Goal: Task Accomplishment & Management: Manage account settings

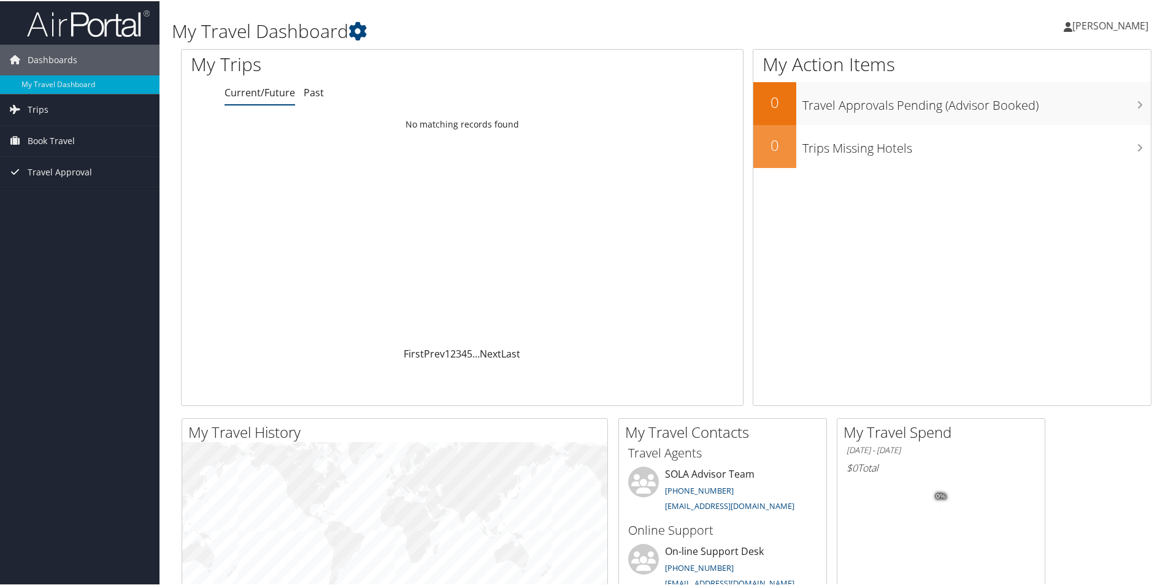
click at [1090, 23] on span "[PERSON_NAME]" at bounding box center [1110, 24] width 76 height 13
click at [77, 323] on div "Dashboards My Travel Dashboard Trips Current/Future Trips Past Trips Trips Miss…" at bounding box center [586, 463] width 1172 height 927
click at [1120, 70] on icon at bounding box center [1138, 62] width 36 height 21
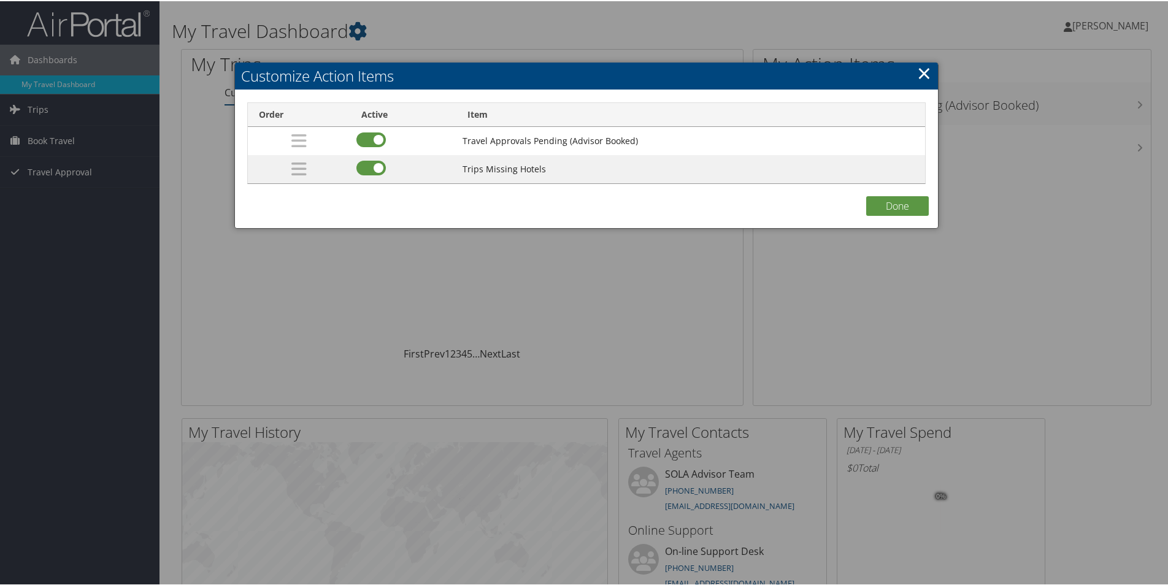
click at [924, 73] on link "×" at bounding box center [924, 71] width 14 height 25
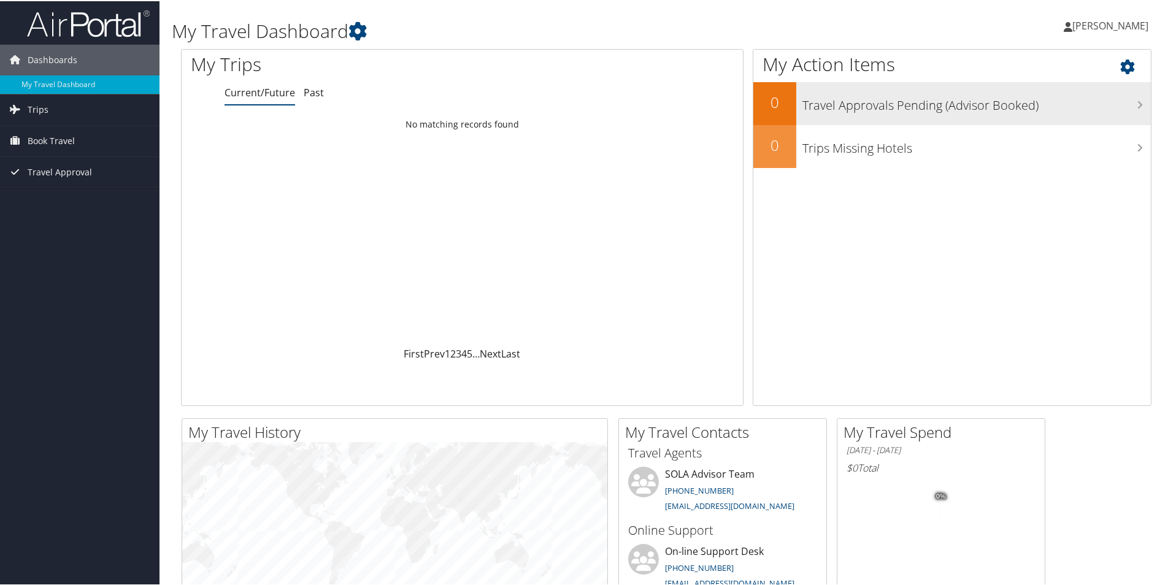
click at [984, 106] on h3 "Travel Approvals Pending (Advisor Booked)" at bounding box center [976, 101] width 348 height 23
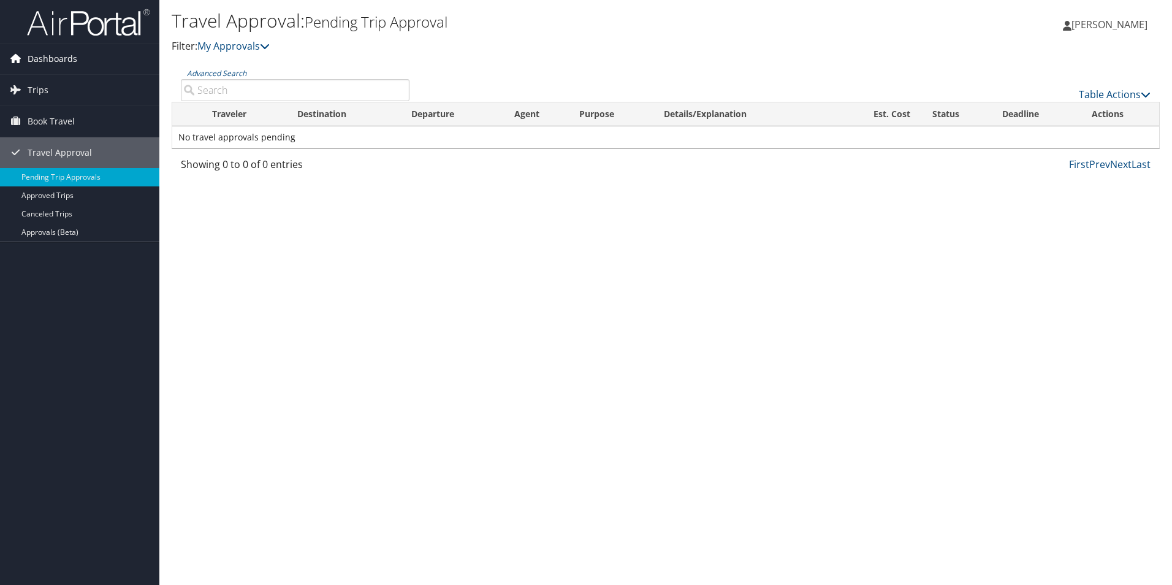
click at [49, 55] on span "Dashboards" at bounding box center [53, 59] width 50 height 31
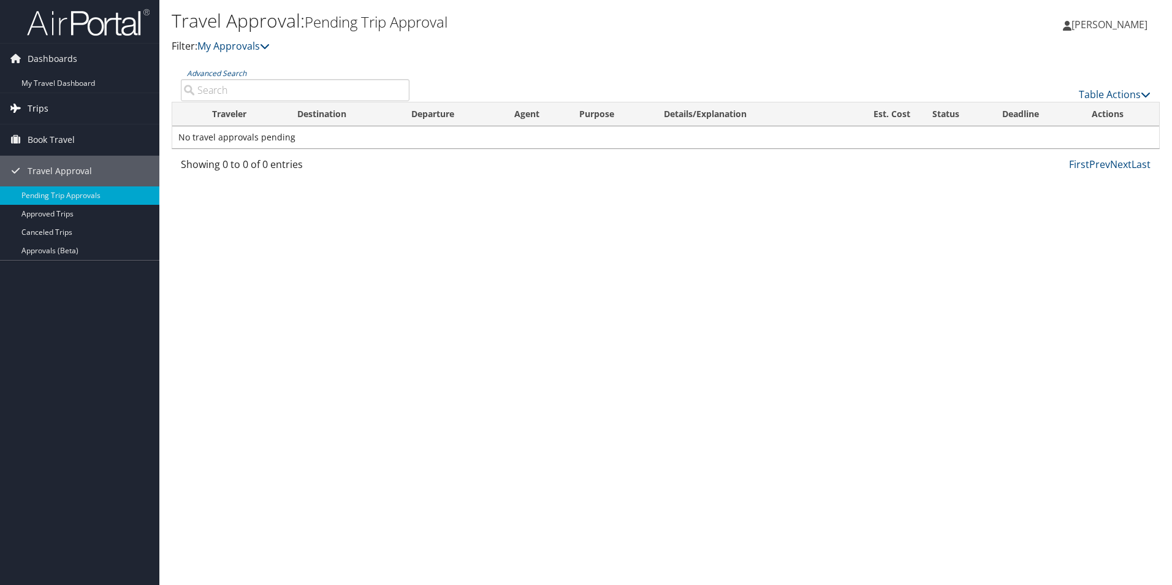
click at [48, 107] on link "Trips" at bounding box center [79, 108] width 159 height 31
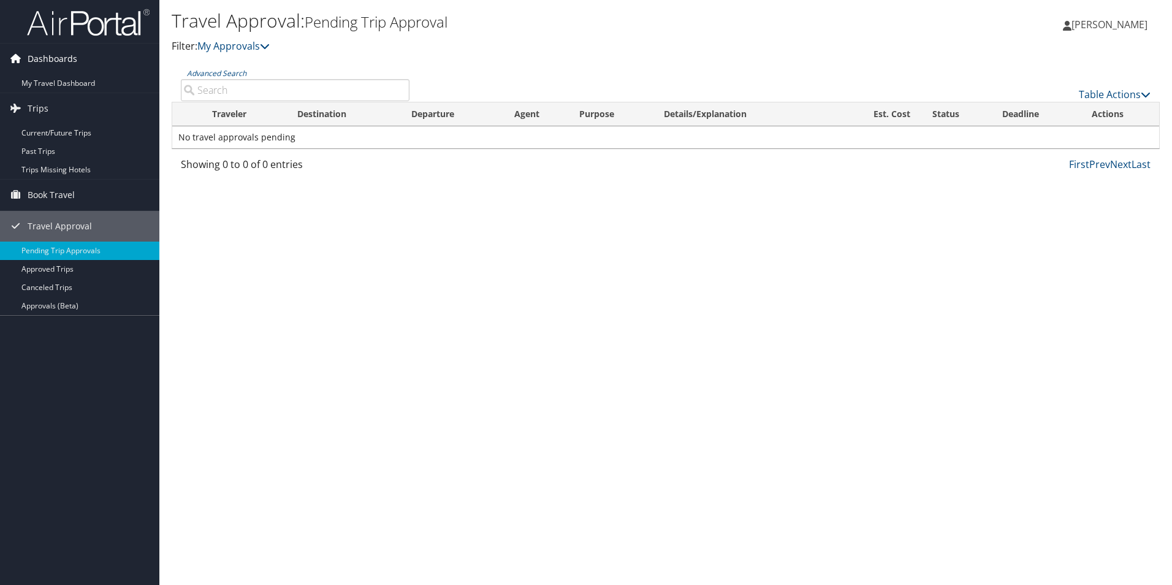
click at [47, 63] on span "Dashboards" at bounding box center [53, 59] width 50 height 31
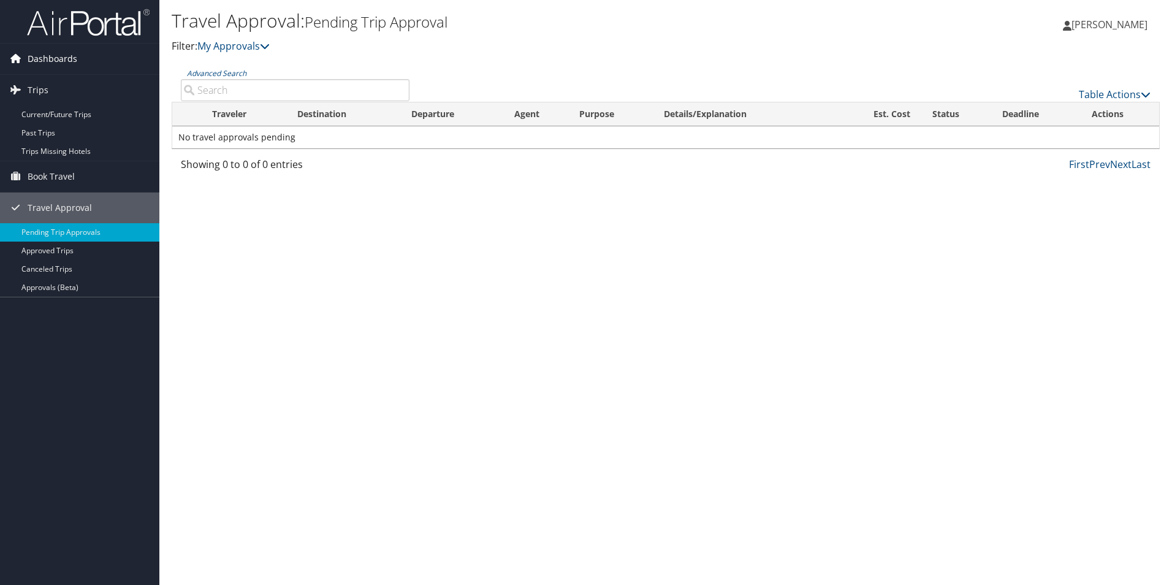
click at [47, 63] on span "Dashboards" at bounding box center [53, 59] width 50 height 31
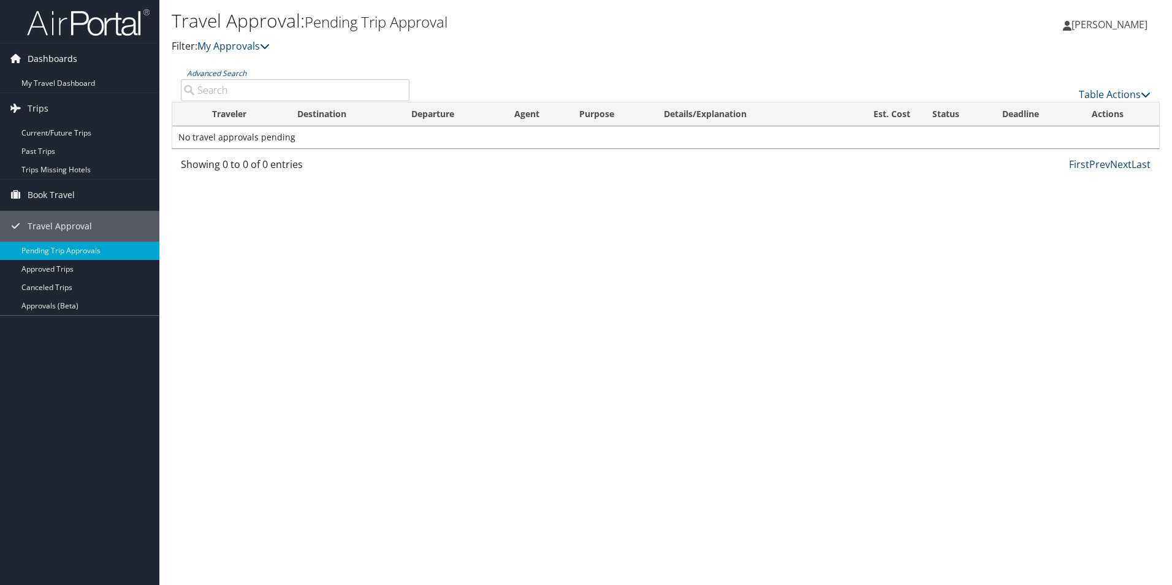
click at [13, 55] on icon at bounding box center [15, 58] width 18 height 18
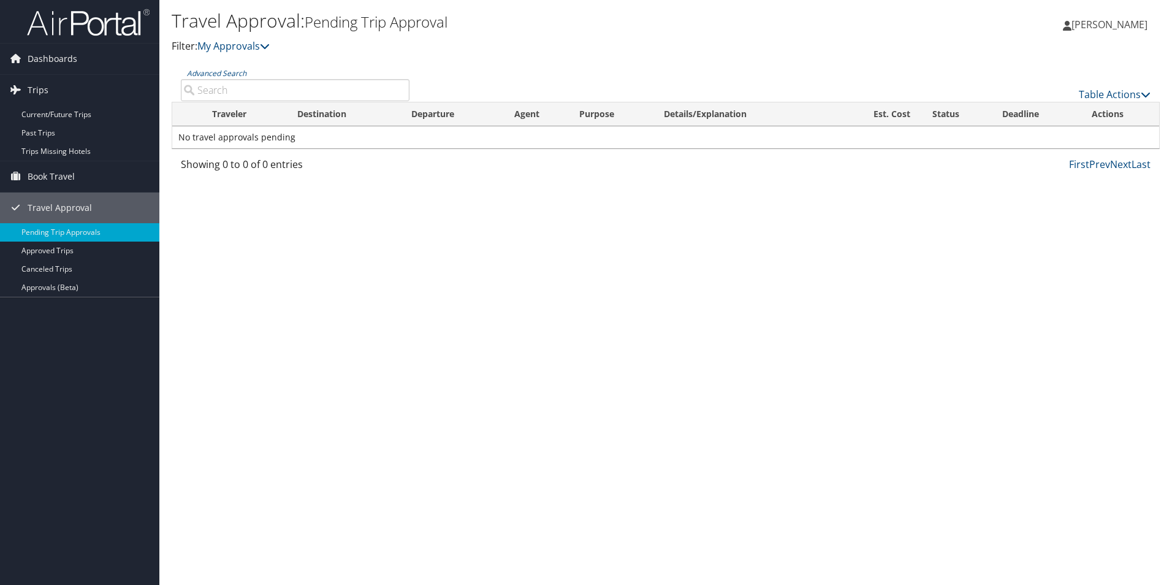
click at [70, 18] on img at bounding box center [88, 22] width 123 height 29
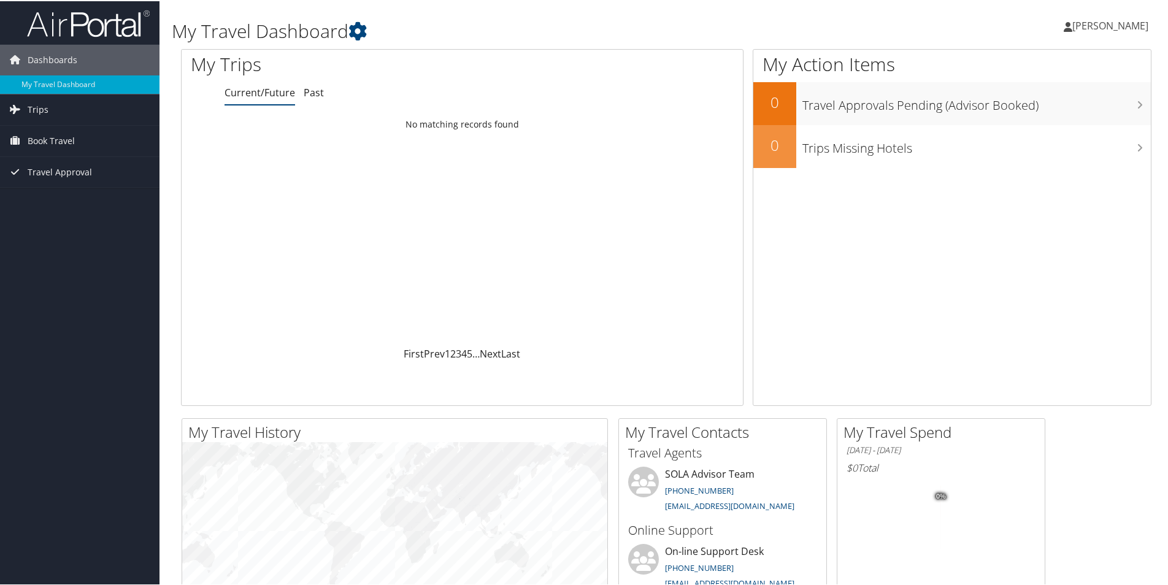
click at [1106, 30] on span "Caitlin Hanning" at bounding box center [1110, 24] width 76 height 13
click at [1077, 104] on link "View Travel Profile" at bounding box center [1077, 109] width 137 height 21
click at [1131, 70] on icon at bounding box center [1138, 62] width 36 height 21
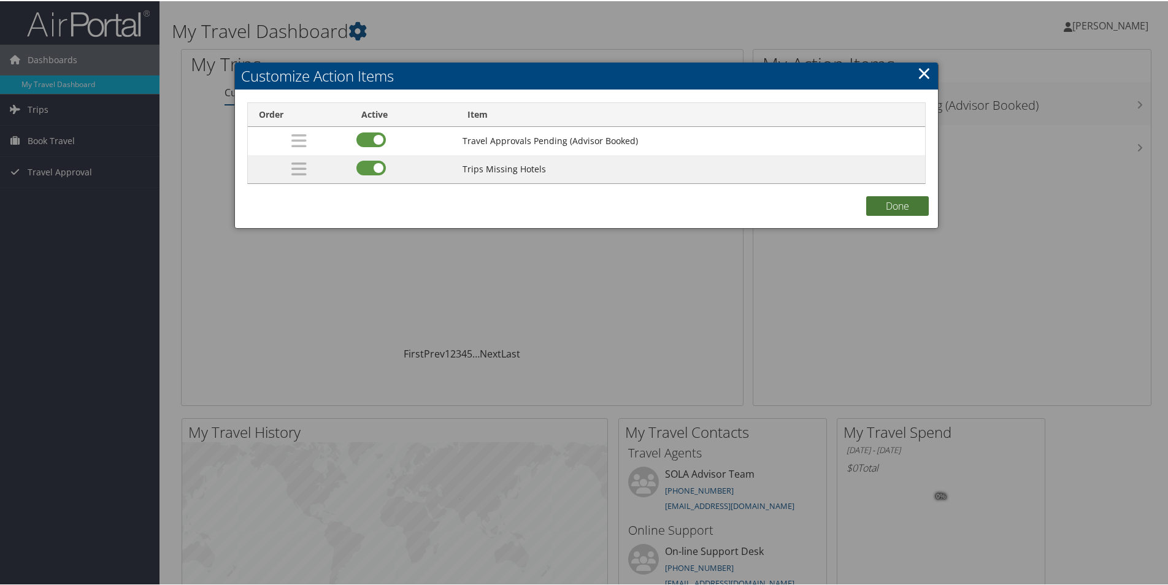
click at [893, 208] on button "Done" at bounding box center [897, 205] width 63 height 20
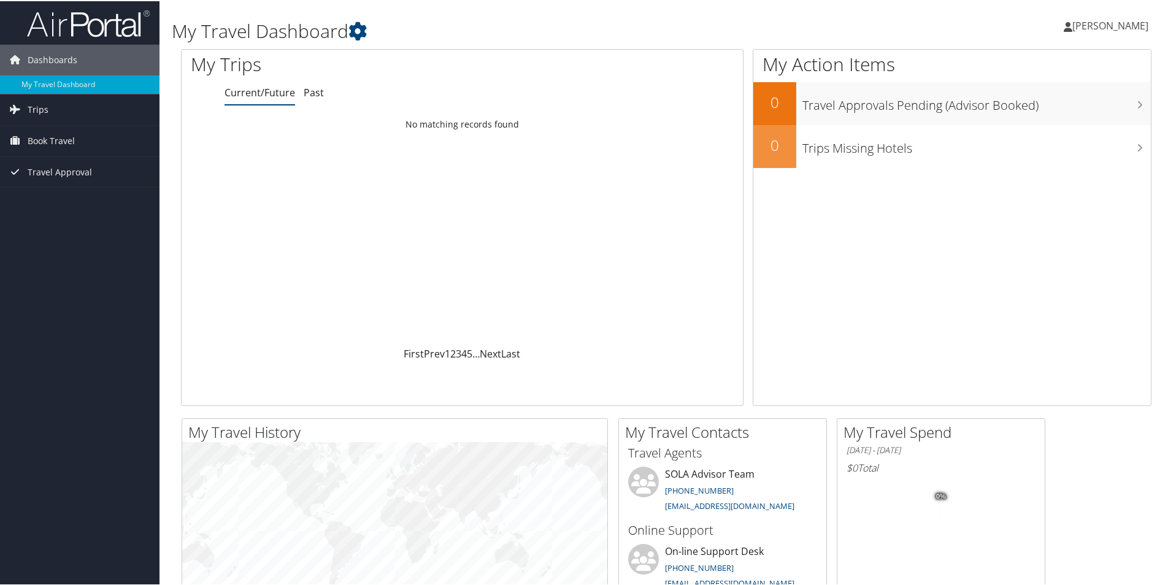
click at [1126, 26] on span "[PERSON_NAME]" at bounding box center [1110, 24] width 76 height 13
click at [364, 34] on icon at bounding box center [357, 30] width 18 height 18
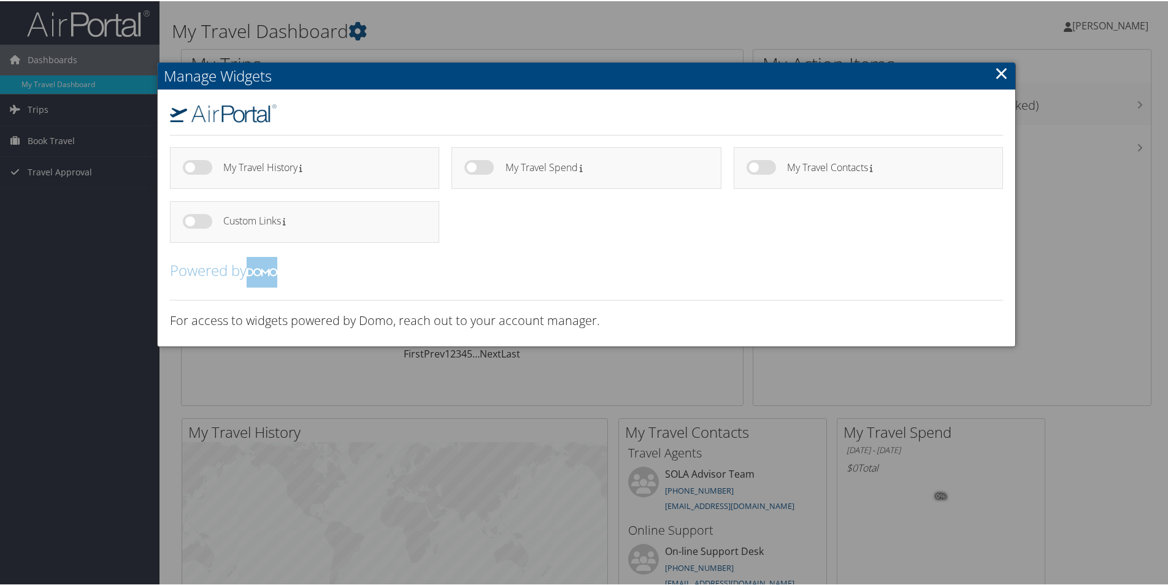
click at [302, 373] on div at bounding box center [586, 292] width 1172 height 585
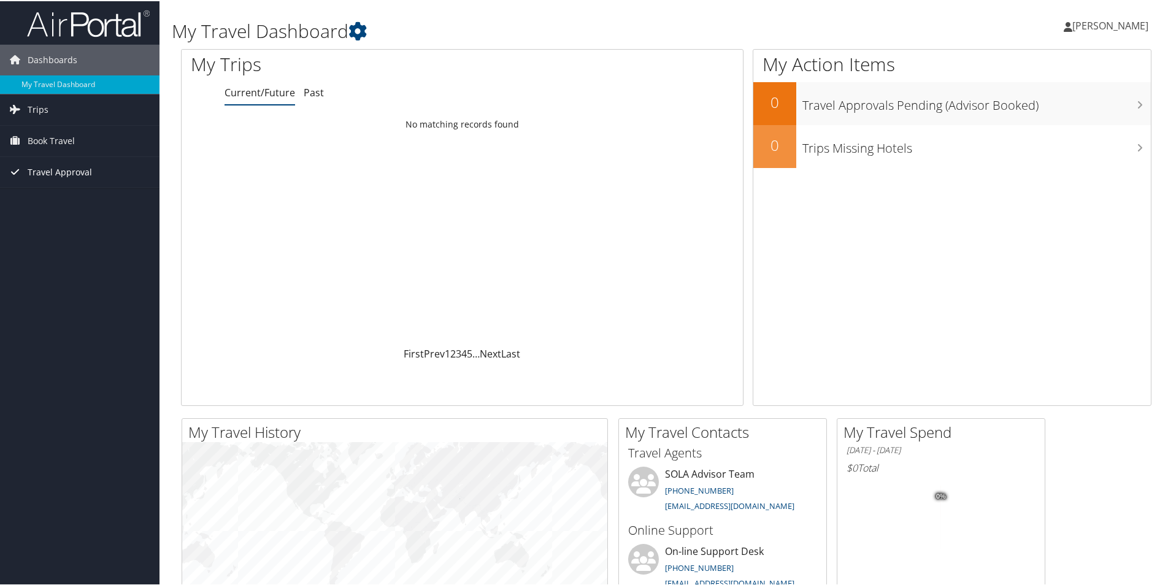
click at [67, 173] on span "Travel Approval" at bounding box center [60, 171] width 64 height 31
click at [67, 138] on span "Book Travel" at bounding box center [51, 139] width 47 height 31
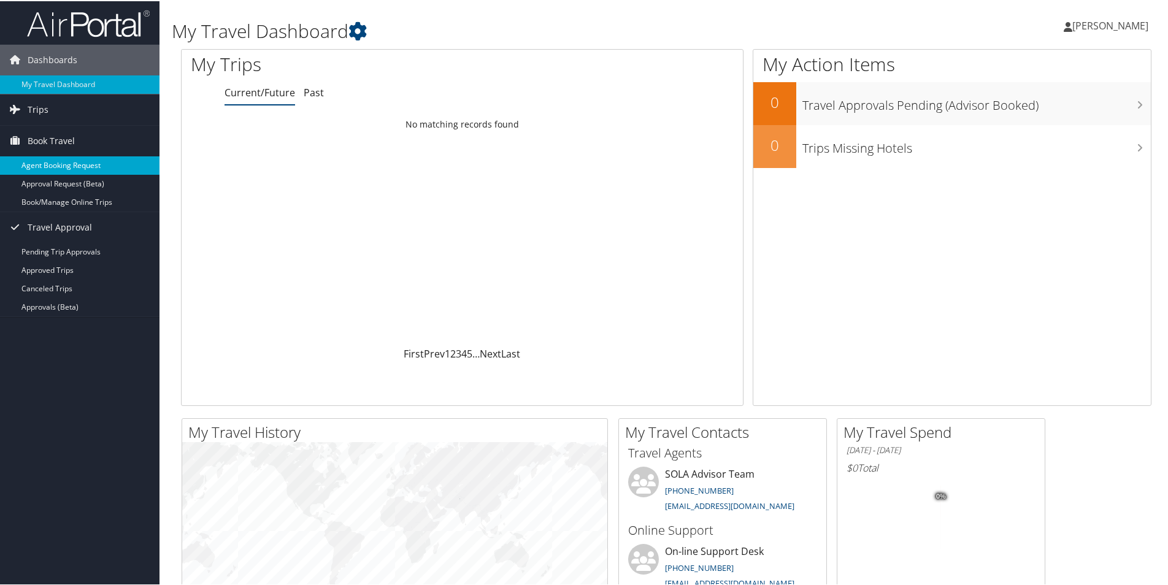
click at [81, 166] on link "Agent Booking Request" at bounding box center [79, 164] width 159 height 18
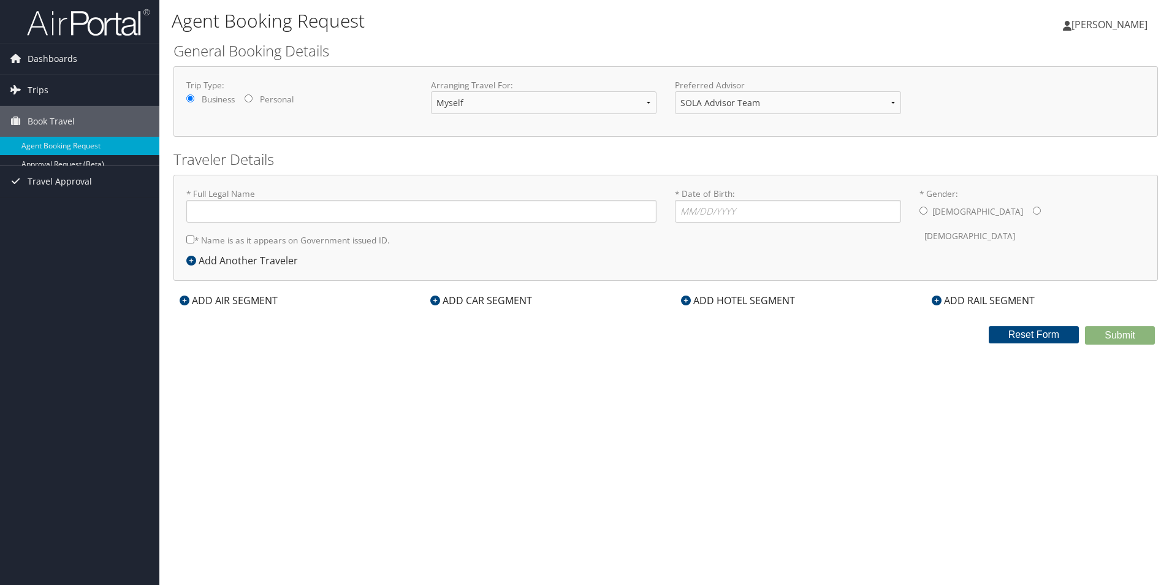
type input "Caitlin Rose Hanning"
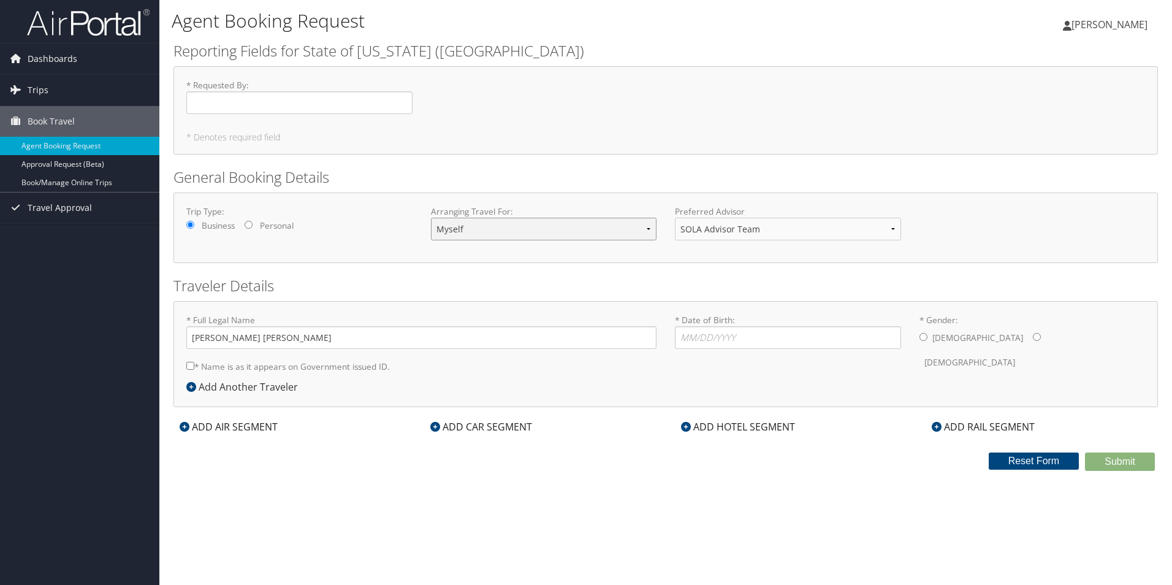
click at [503, 237] on select "Myself Another Traveler Guest Traveler" at bounding box center [544, 229] width 226 height 23
select select "another"
click at [431, 218] on select "Myself Another Traveler Guest Traveler" at bounding box center [544, 229] width 226 height 23
click at [733, 225] on select "SOLA Advisor Team" at bounding box center [788, 229] width 226 height 23
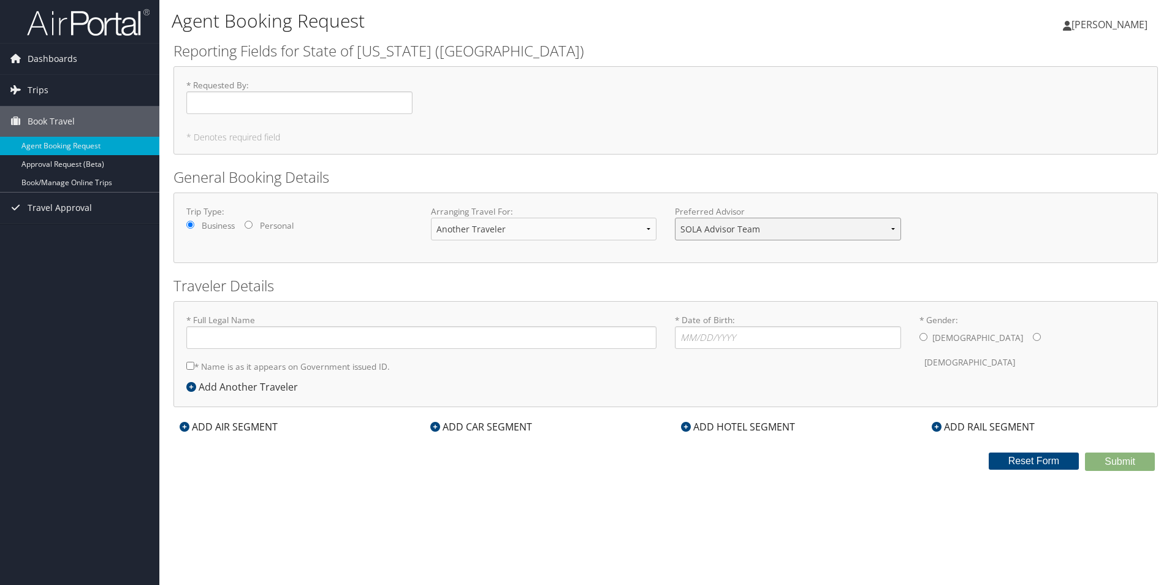
click at [733, 225] on select "SOLA Advisor Team" at bounding box center [788, 229] width 226 height 23
click at [568, 230] on select "Myself Another Traveler Guest Traveler" at bounding box center [544, 229] width 226 height 23
click at [38, 10] on img at bounding box center [88, 22] width 123 height 29
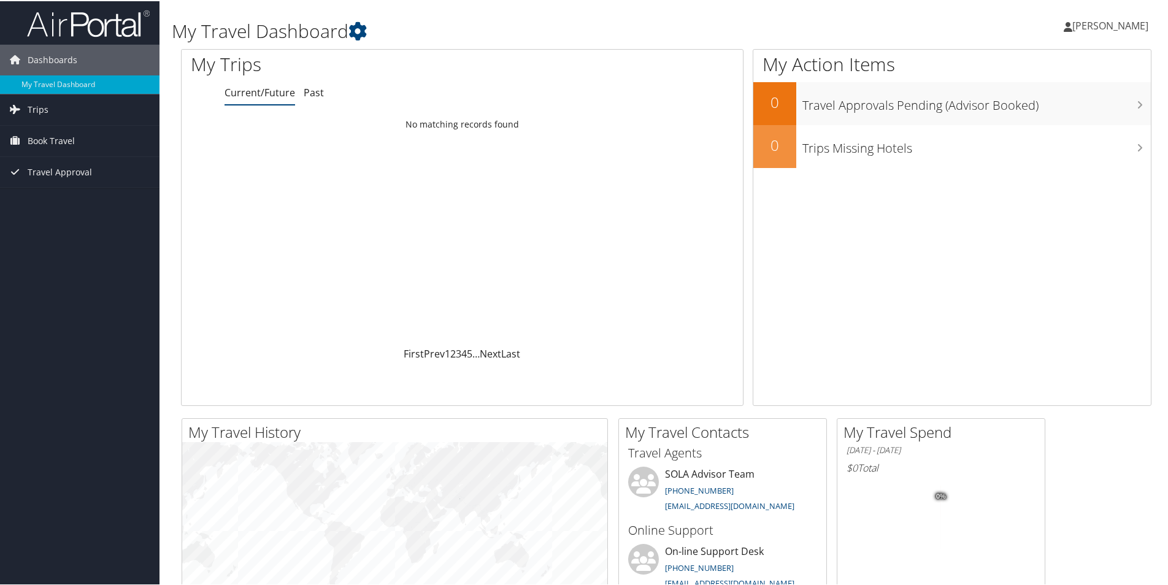
click at [1105, 28] on span "[PERSON_NAME]" at bounding box center [1110, 24] width 76 height 13
click at [1058, 110] on link "View Travel Profile" at bounding box center [1077, 109] width 137 height 21
click at [56, 129] on span "Book Travel" at bounding box center [51, 139] width 47 height 31
click at [69, 163] on link "Agent Booking Request" at bounding box center [79, 164] width 159 height 18
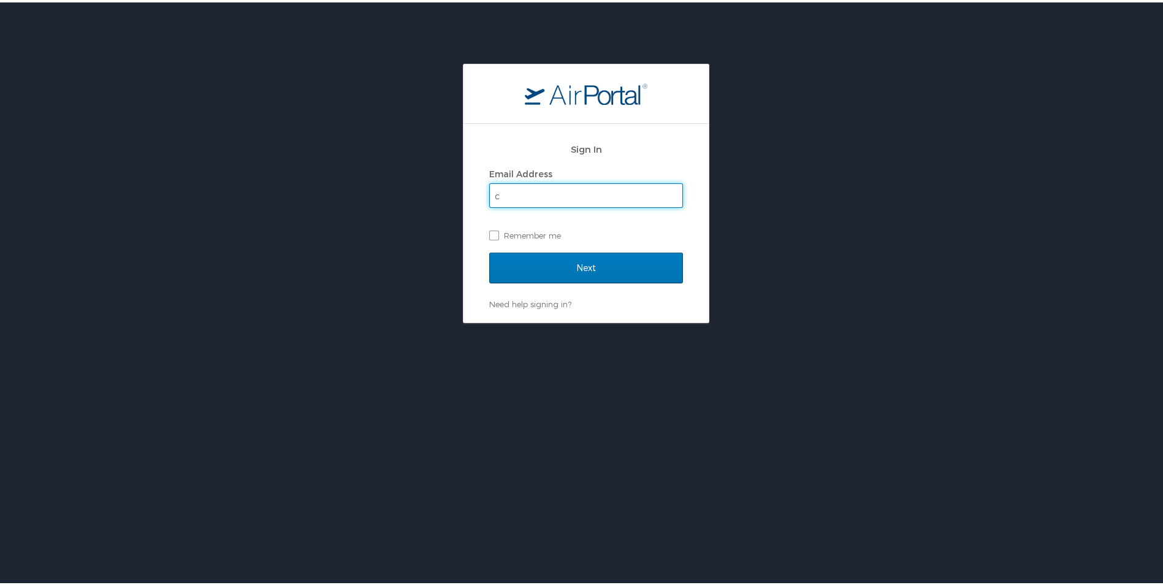
type input "[EMAIL_ADDRESS][DOMAIN_NAME]"
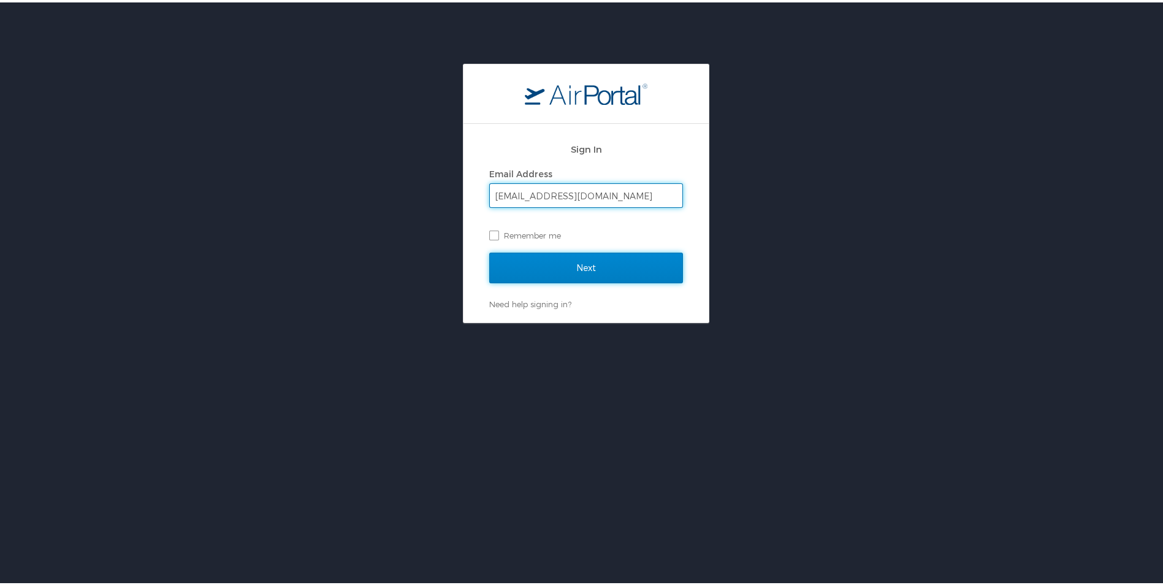
click at [555, 263] on input "Next" at bounding box center [586, 265] width 194 height 31
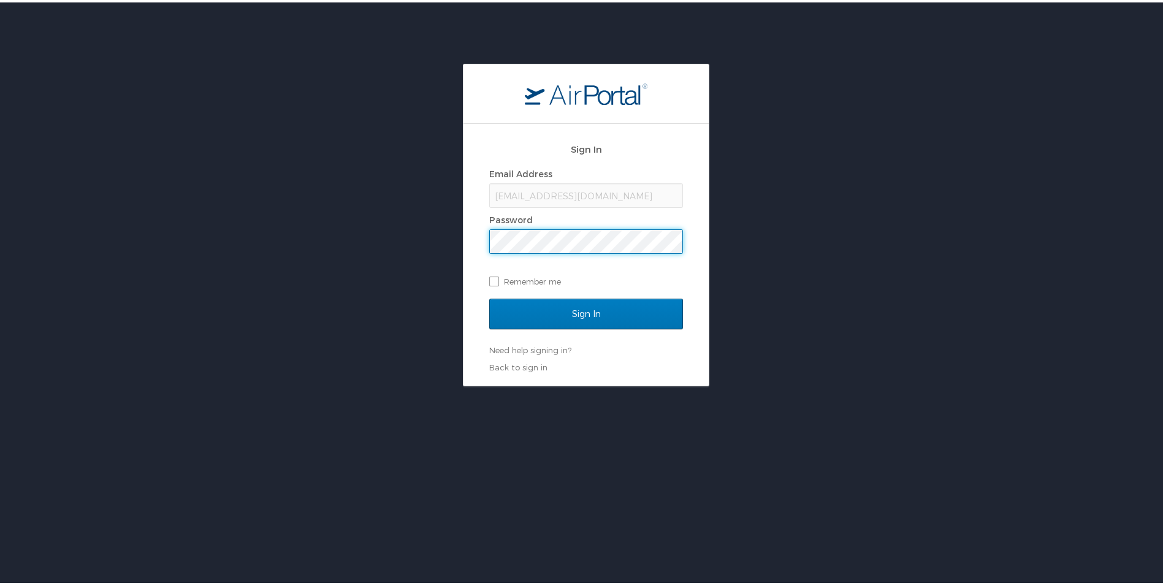
click at [489, 296] on input "Sign In" at bounding box center [586, 311] width 194 height 31
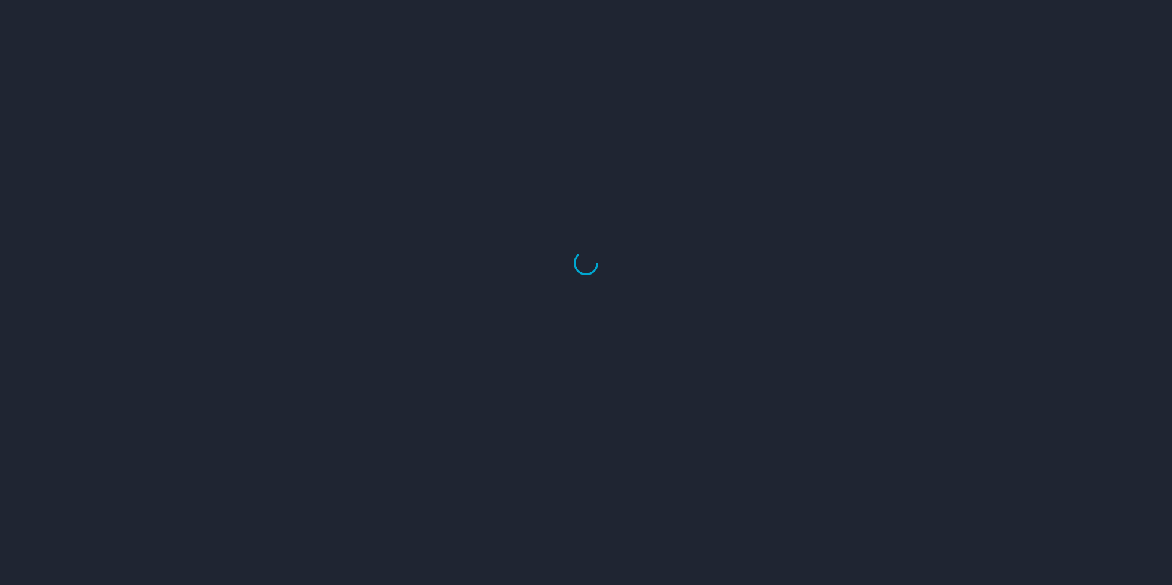
select select "US"
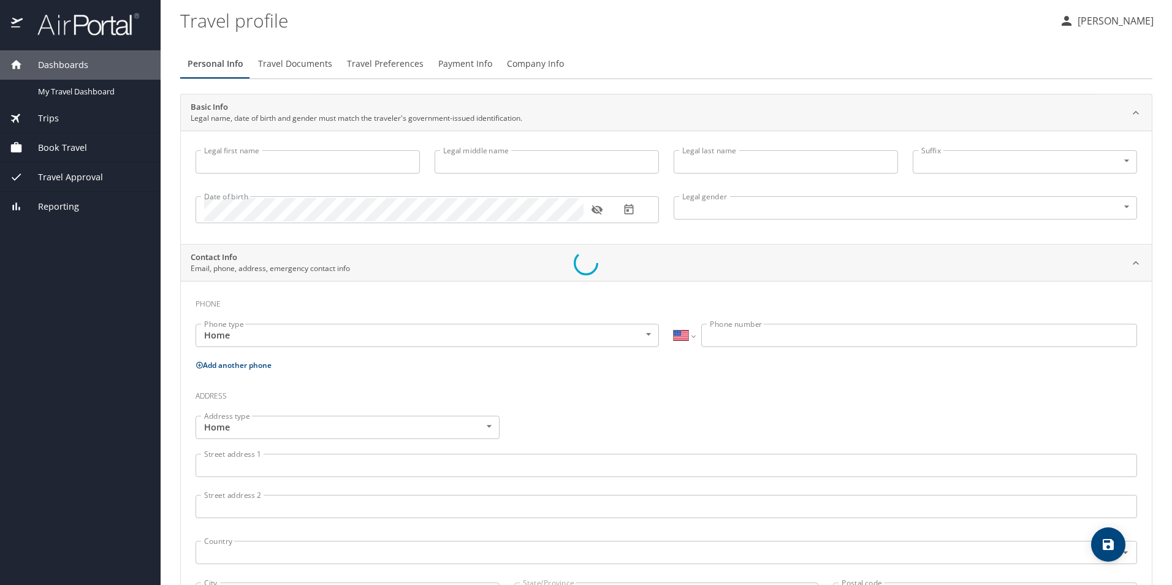
type input "Caitlin"
type input "Rose"
type input "[PERSON_NAME]"
type input "[DEMOGRAPHIC_DATA]"
type input "[PERSON_NAME]"
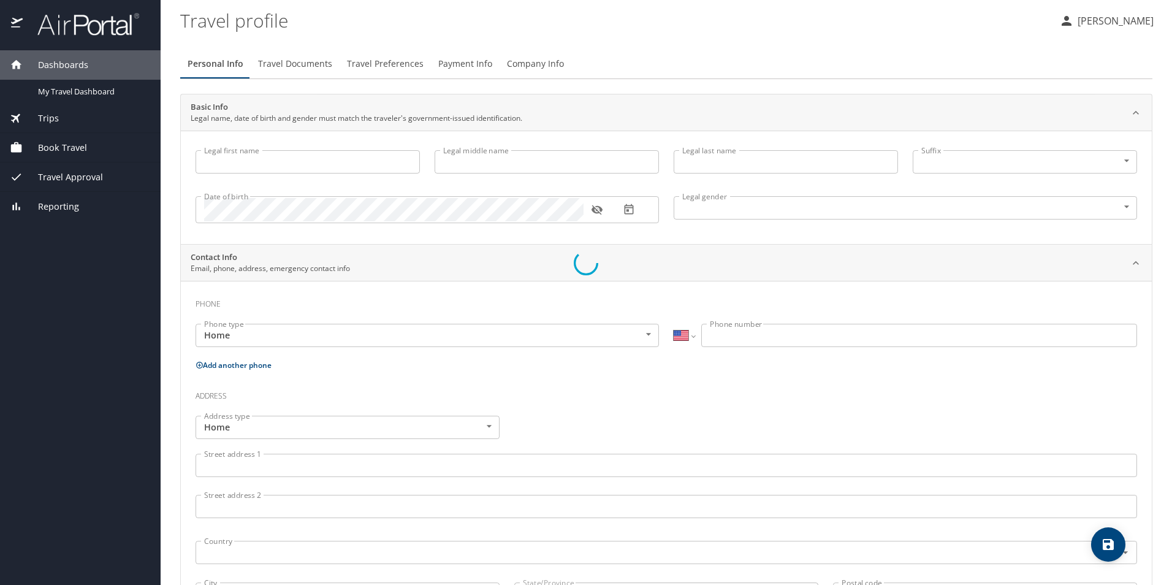
type input "[PERSON_NAME]"
type input "[PHONE_NUMBER]"
type input "[EMAIL_ADDRESS][DOMAIN_NAME]"
select select "US"
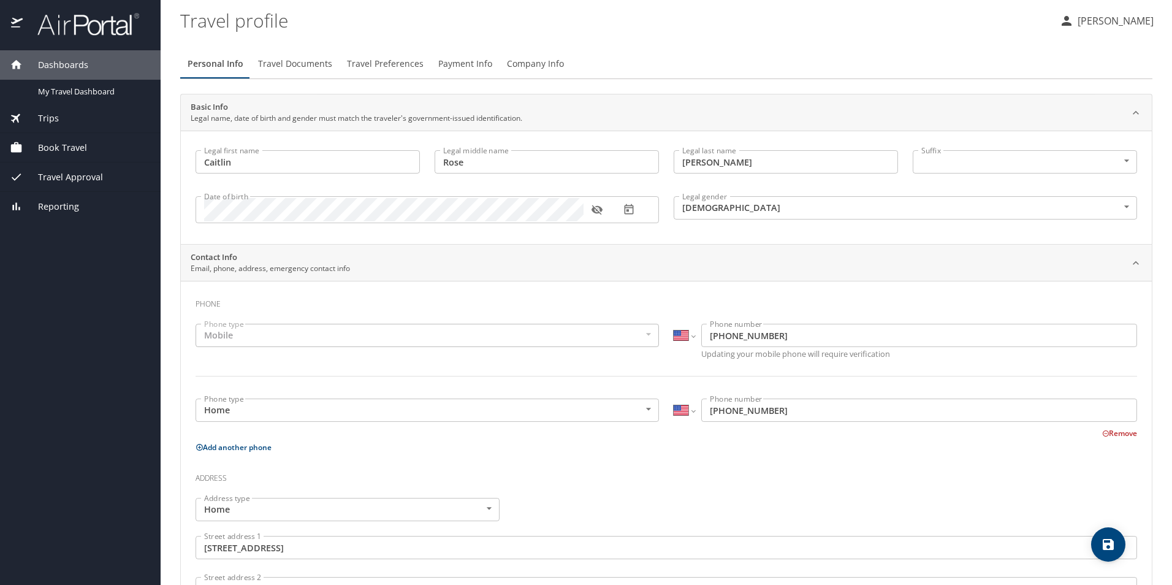
click at [77, 173] on span "Travel Approval" at bounding box center [63, 176] width 80 height 13
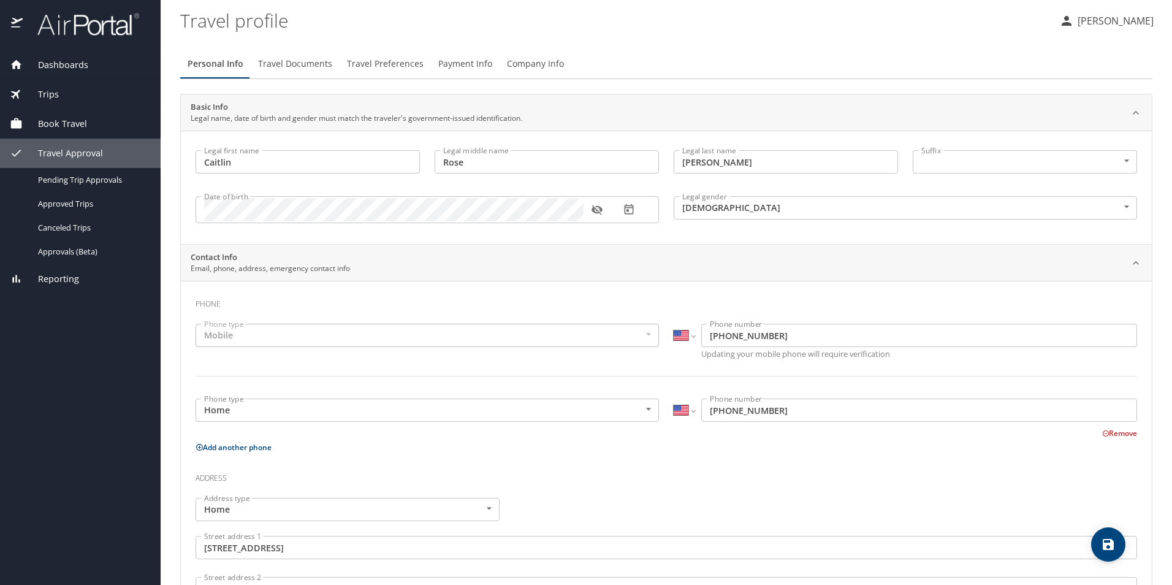
click at [53, 117] on span "Book Travel" at bounding box center [55, 123] width 64 height 13
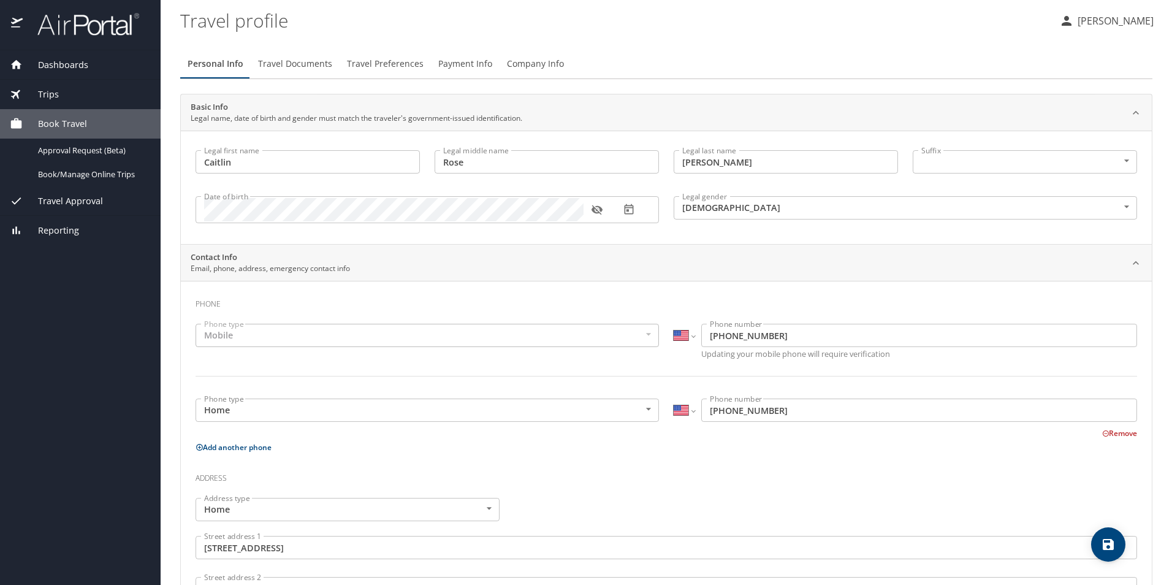
click at [53, 117] on span "Book Travel" at bounding box center [55, 123] width 64 height 13
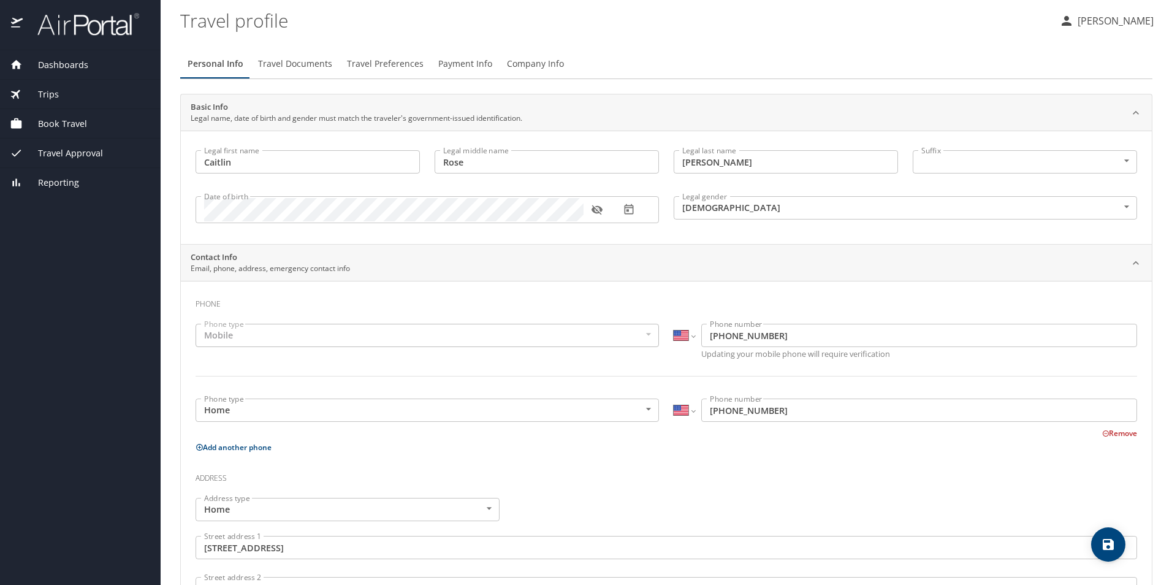
click at [53, 117] on span "Book Travel" at bounding box center [55, 123] width 64 height 13
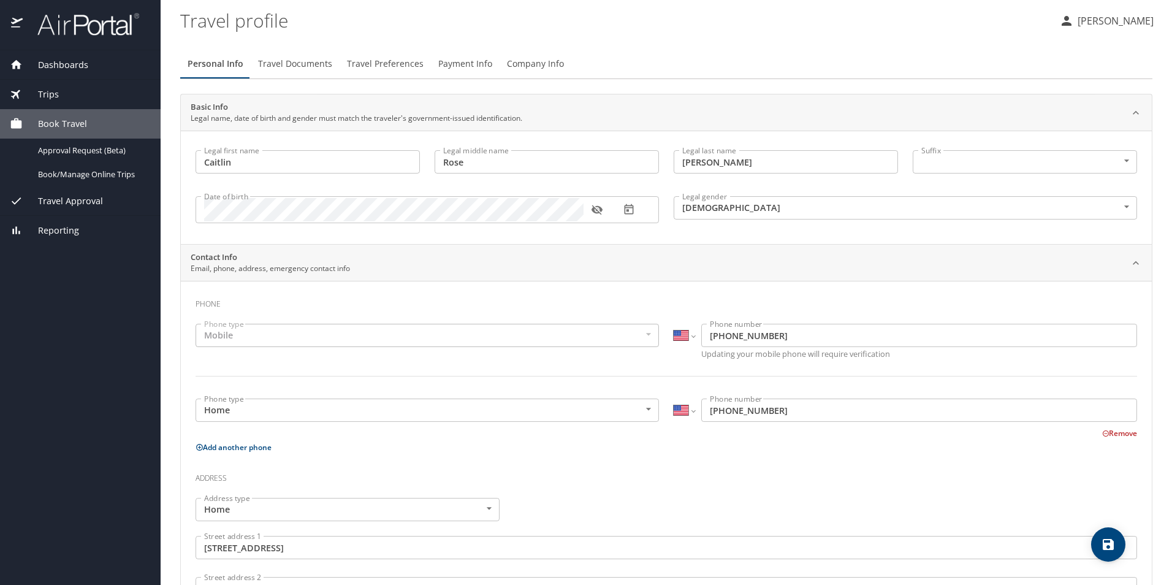
click at [69, 128] on span "Book Travel" at bounding box center [55, 123] width 64 height 13
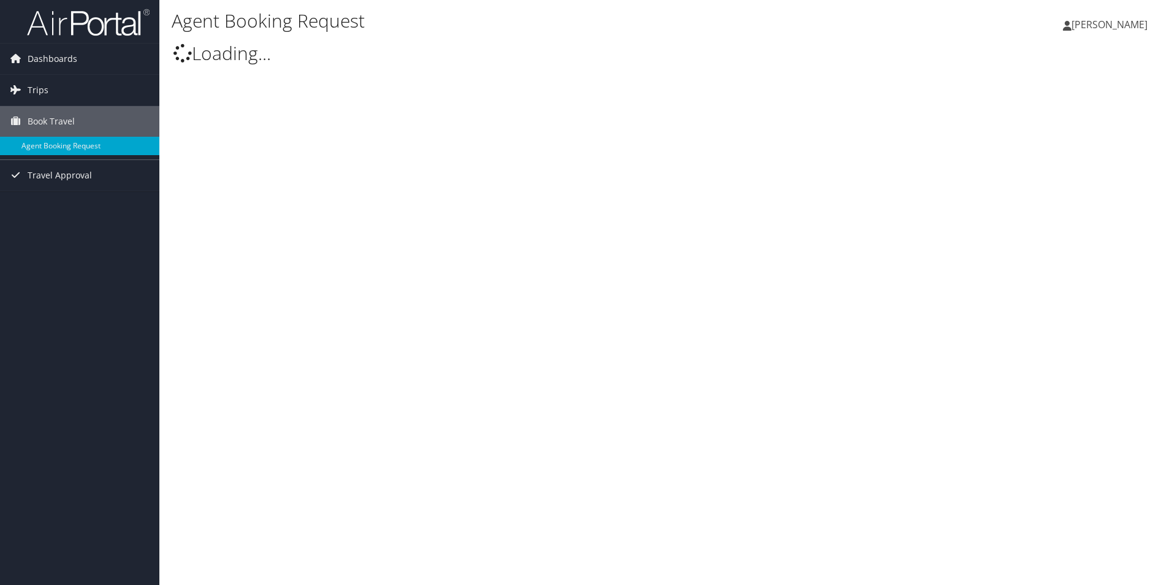
type input "[PERSON_NAME] [PERSON_NAME]"
select select "[EMAIL_ADDRESS][DOMAIN_NAME]"
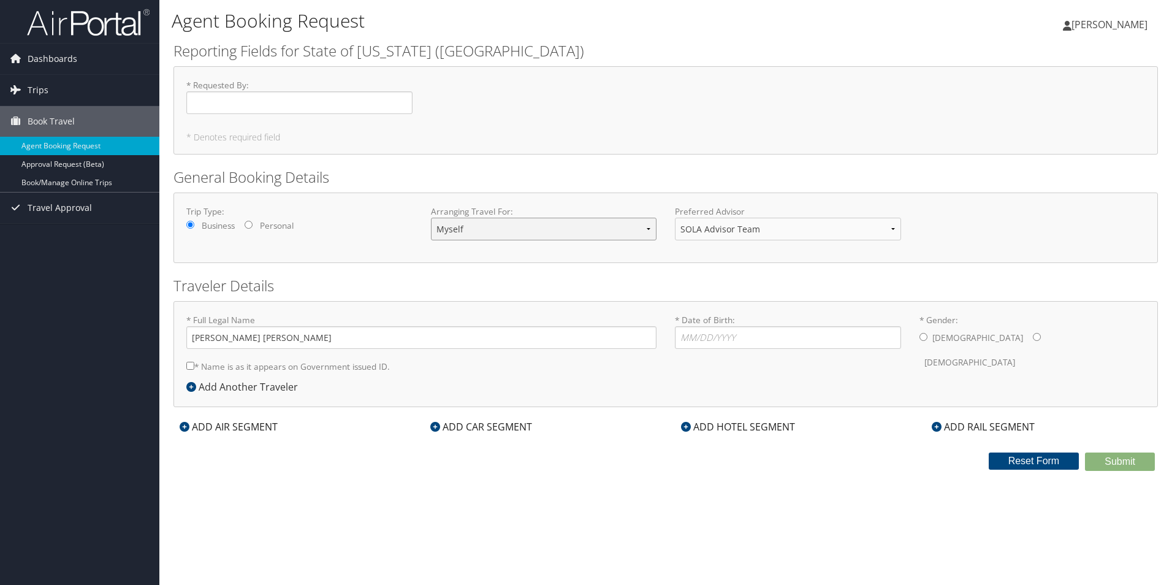
click at [538, 237] on select "Myself Another Traveler Guest Traveler" at bounding box center [544, 229] width 226 height 23
select select "another"
click at [431, 218] on select "Myself Another Traveler Guest Traveler" at bounding box center [544, 229] width 226 height 23
click at [776, 230] on select "SOLA Advisor Team" at bounding box center [788, 229] width 226 height 23
drag, startPoint x: 824, startPoint y: 226, endPoint x: 808, endPoint y: 227, distance: 16.0
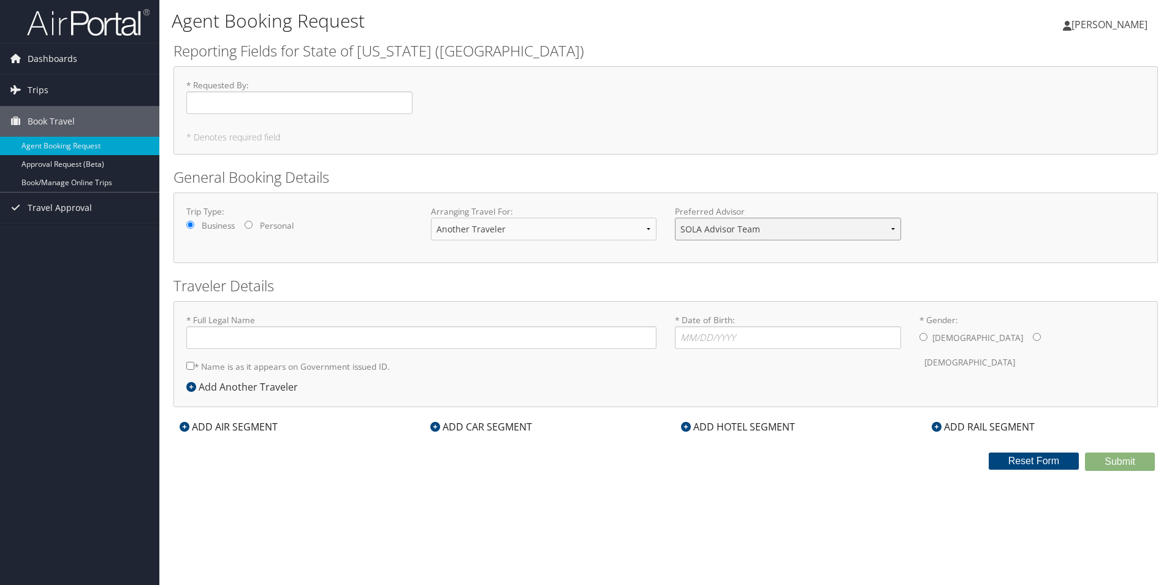
click at [824, 226] on select "SOLA Advisor Team" at bounding box center [788, 229] width 226 height 23
click at [98, 161] on link "Approval Request (Beta)" at bounding box center [79, 164] width 159 height 18
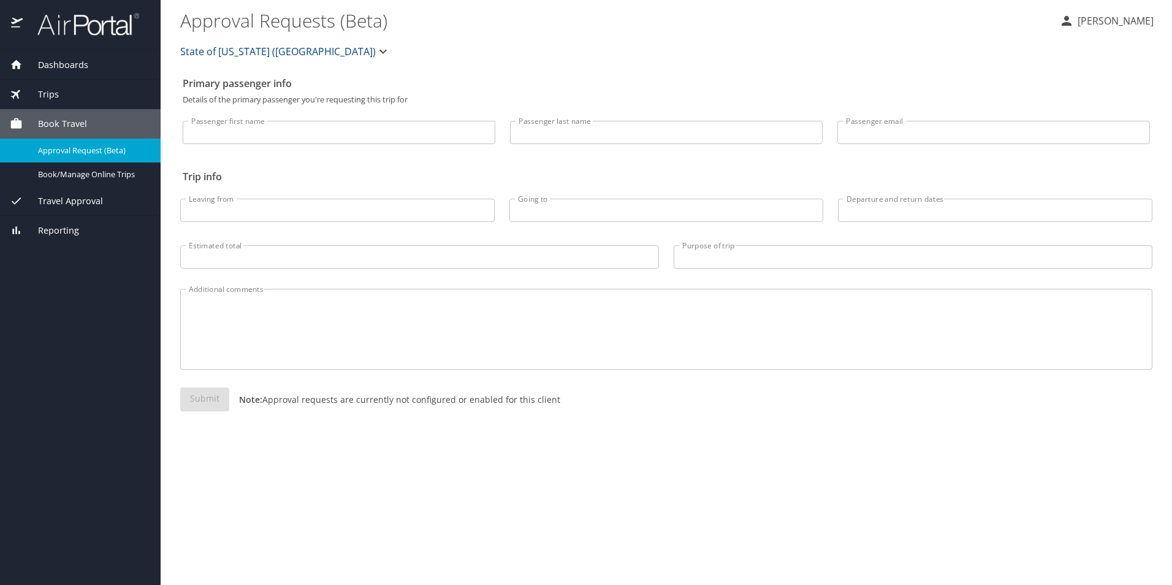
click at [66, 69] on span "Dashboards" at bounding box center [56, 64] width 66 height 13
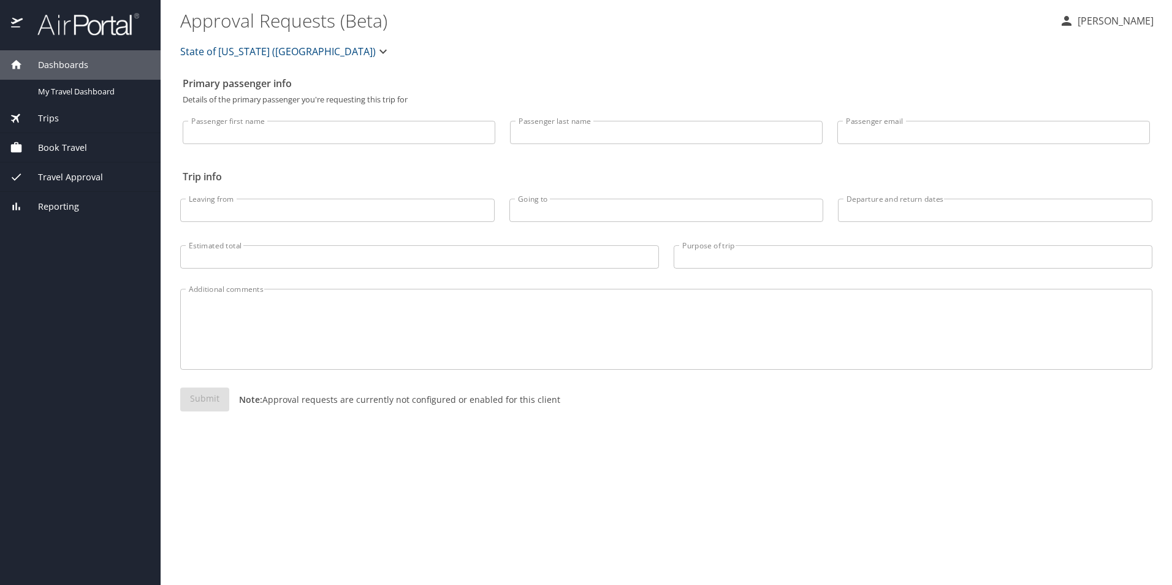
click at [1149, 28] on button "[PERSON_NAME]" at bounding box center [1107, 21] width 104 height 22
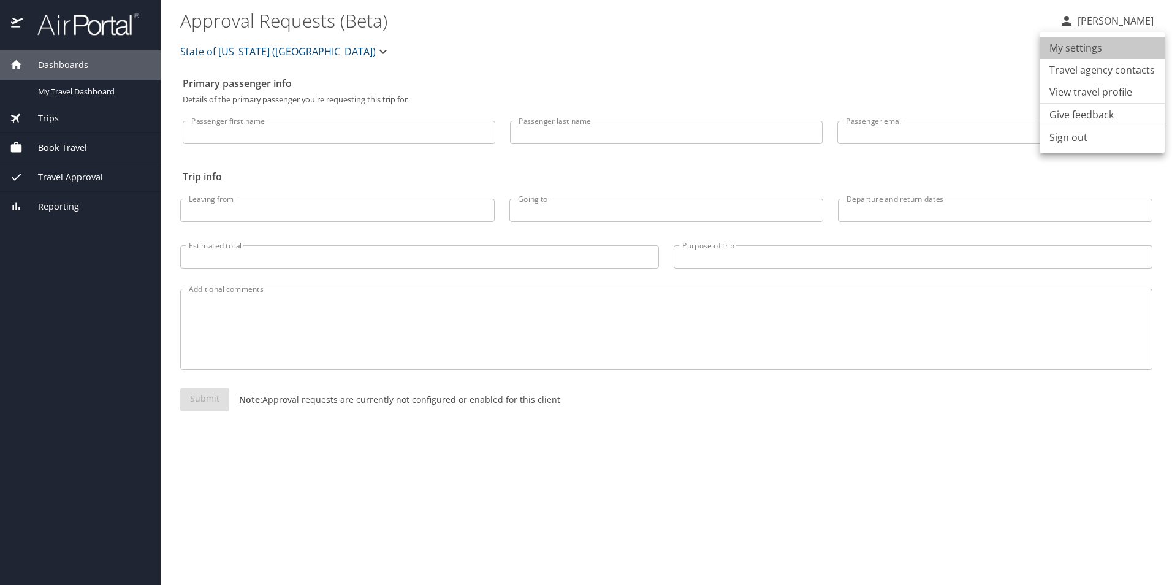
click at [1126, 55] on li "My settings" at bounding box center [1102, 48] width 125 height 22
